Goal: Book appointment/travel/reservation

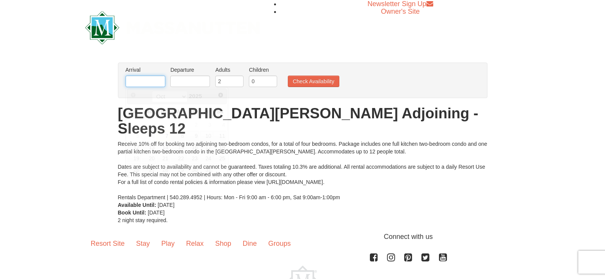
click at [135, 81] on input "text" at bounding box center [146, 81] width 40 height 11
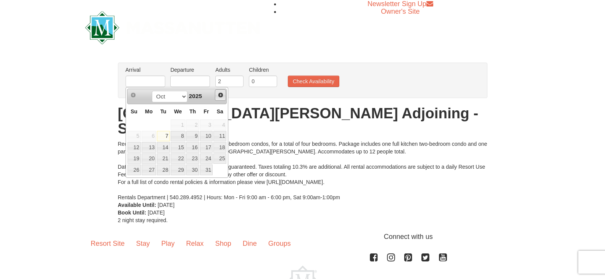
click at [219, 97] on span "Next" at bounding box center [221, 95] width 6 height 6
click at [207, 134] on link "13" at bounding box center [206, 136] width 13 height 11
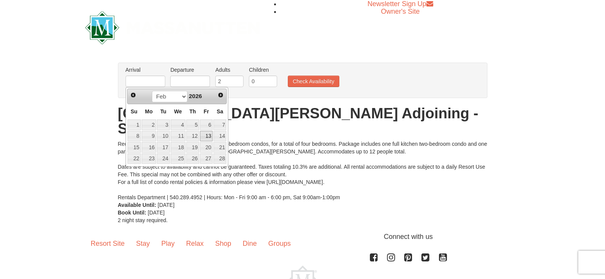
type input "[DATE]"
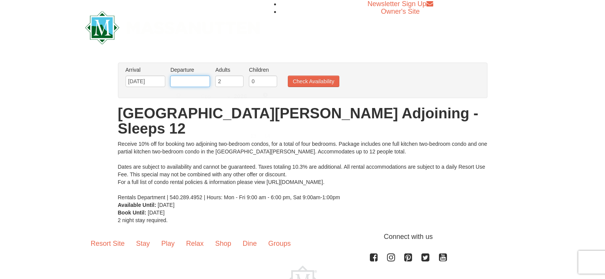
click at [182, 82] on input "text" at bounding box center [190, 81] width 40 height 11
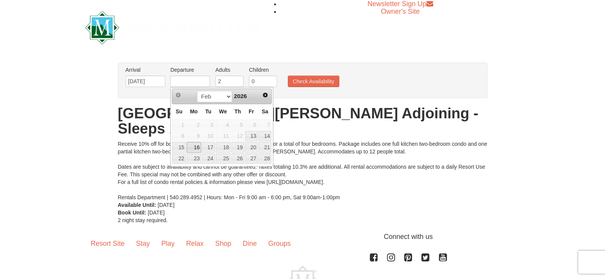
click at [194, 146] on link "16" at bounding box center [194, 147] width 15 height 11
type input "[DATE]"
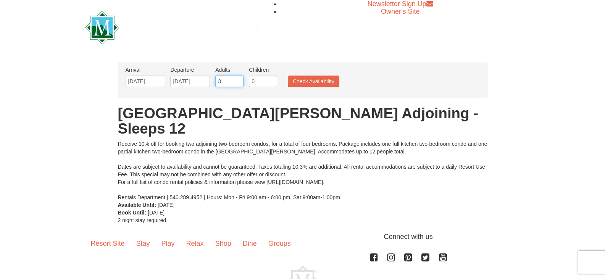
click at [238, 77] on input "3" at bounding box center [229, 81] width 28 height 11
click at [238, 78] on input "4" at bounding box center [229, 81] width 28 height 11
click at [238, 78] on input "5" at bounding box center [229, 81] width 28 height 11
click at [238, 78] on input "6" at bounding box center [229, 81] width 28 height 11
click at [238, 85] on input "5" at bounding box center [229, 81] width 28 height 11
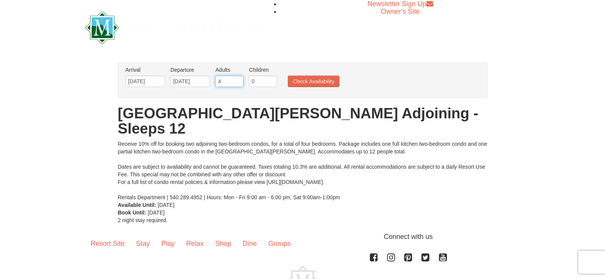
type input "4"
click at [238, 85] on input "4" at bounding box center [229, 81] width 28 height 11
click at [256, 82] on input "0" at bounding box center [263, 81] width 28 height 11
click at [272, 79] on input "1" at bounding box center [263, 81] width 28 height 11
click at [272, 79] on input "2" at bounding box center [263, 81] width 28 height 11
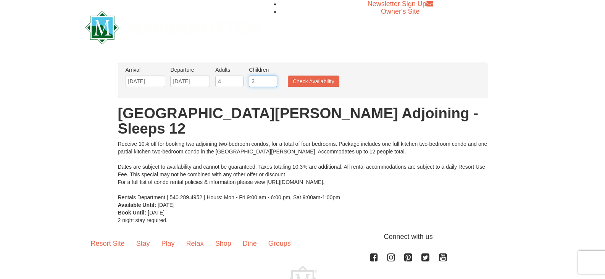
click at [272, 79] on input "3" at bounding box center [263, 81] width 28 height 11
type input "4"
click at [272, 79] on input "4" at bounding box center [263, 81] width 28 height 11
click at [311, 84] on button "Check Availability" at bounding box center [314, 81] width 52 height 11
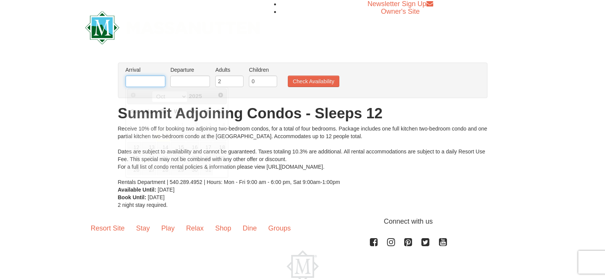
click at [147, 83] on input "text" at bounding box center [146, 81] width 40 height 11
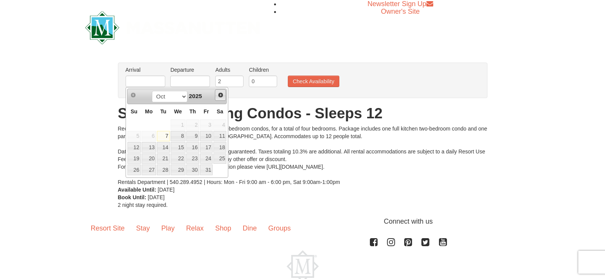
click at [219, 94] on span "Next" at bounding box center [221, 95] width 6 height 6
click at [209, 133] on link "13" at bounding box center [206, 136] width 13 height 11
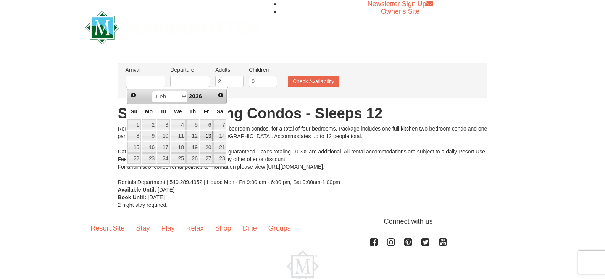
type input "[DATE]"
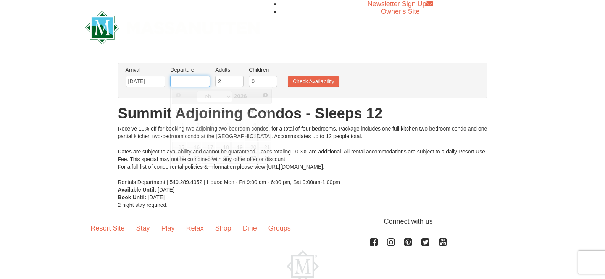
click at [180, 81] on input "text" at bounding box center [190, 81] width 40 height 11
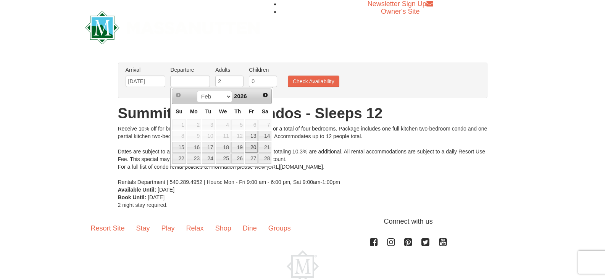
click at [251, 148] on link "20" at bounding box center [251, 147] width 13 height 11
type input "02/20/2026"
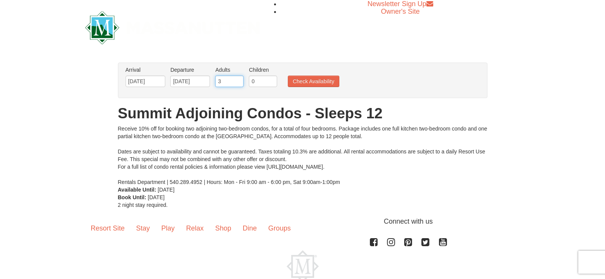
click at [239, 78] on input "3" at bounding box center [229, 81] width 28 height 11
type input "4"
click at [239, 78] on input "4" at bounding box center [229, 81] width 28 height 11
click at [271, 79] on input "1" at bounding box center [263, 81] width 28 height 11
click at [271, 79] on input "2" at bounding box center [263, 81] width 28 height 11
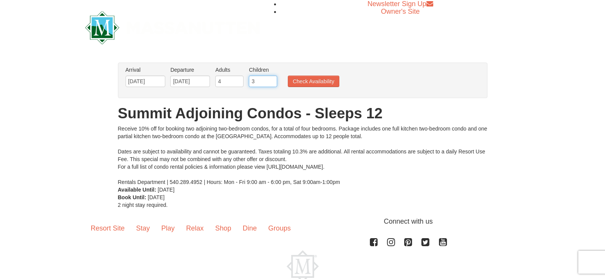
click at [271, 79] on input "3" at bounding box center [263, 81] width 28 height 11
type input "4"
click at [271, 79] on input "4" at bounding box center [263, 81] width 28 height 11
click at [307, 82] on button "Check Availability" at bounding box center [314, 81] width 52 height 11
